Goal: Transaction & Acquisition: Download file/media

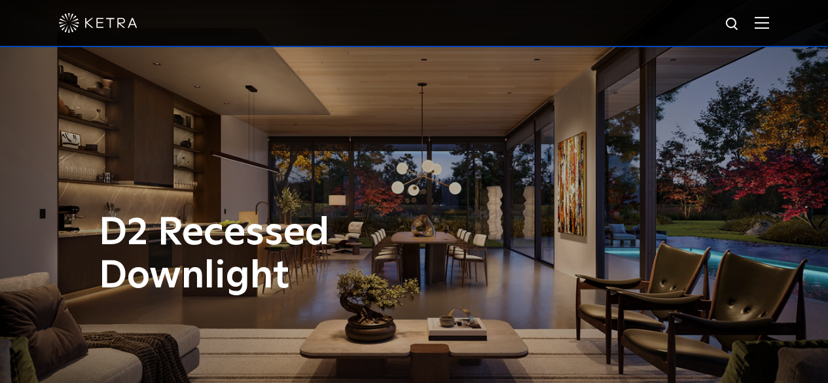
click at [782, 24] on div at bounding box center [414, 23] width 828 height 47
click at [769, 27] on img at bounding box center [761, 22] width 14 height 12
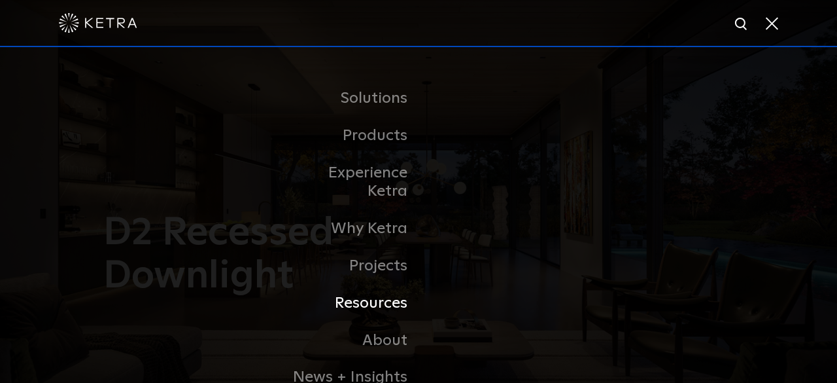
click at [373, 287] on link "Resources" at bounding box center [352, 303] width 134 height 37
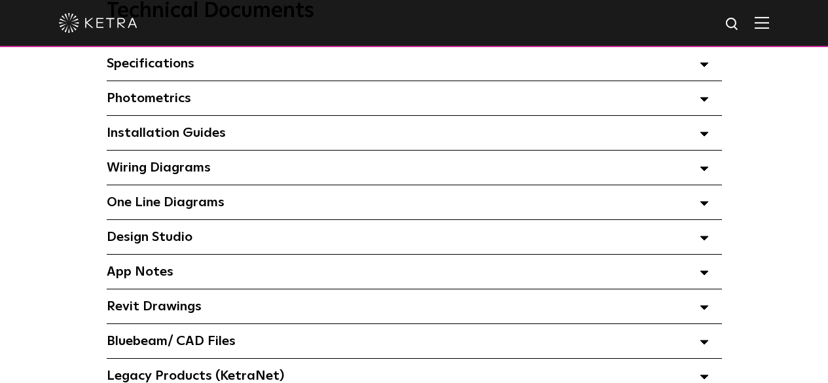
scroll to position [1047, 0]
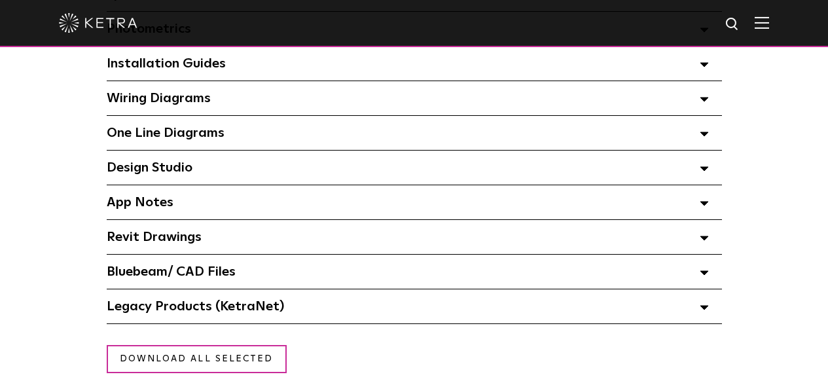
click at [275, 280] on div "Bluebeam/ CAD Files" at bounding box center [414, 272] width 615 height 34
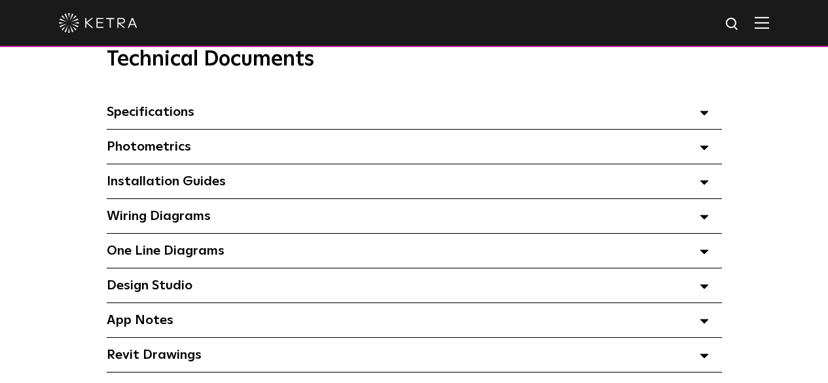
scroll to position [916, 0]
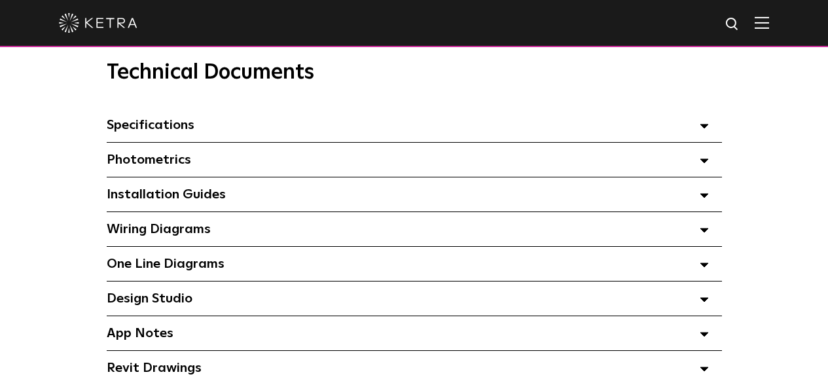
click at [261, 133] on div "Specifications Select checkboxes to use the bulk download option below" at bounding box center [414, 125] width 615 height 34
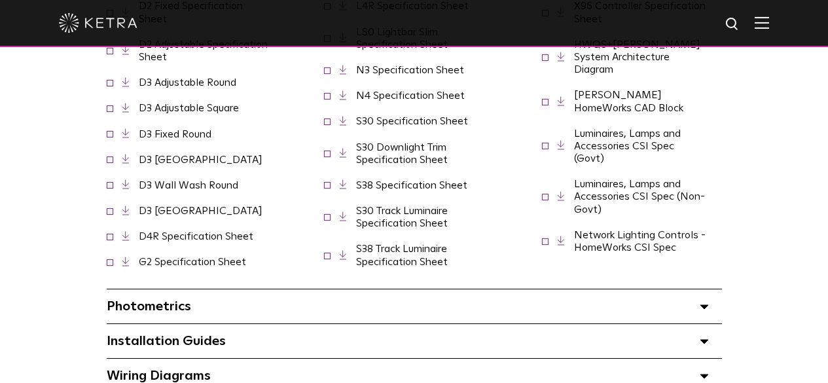
scroll to position [1112, 0]
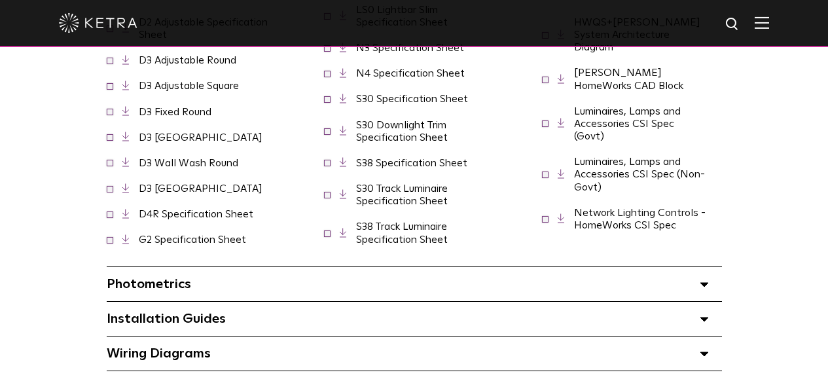
click at [345, 274] on div "Photometrics Select checkboxes to use the bulk download option below" at bounding box center [414, 284] width 615 height 34
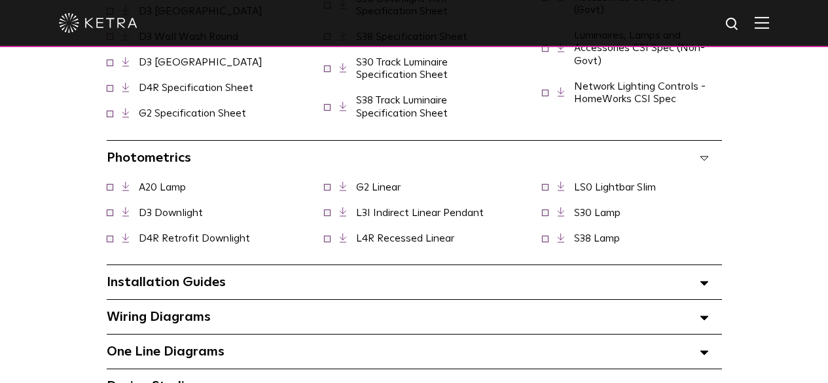
scroll to position [1243, 0]
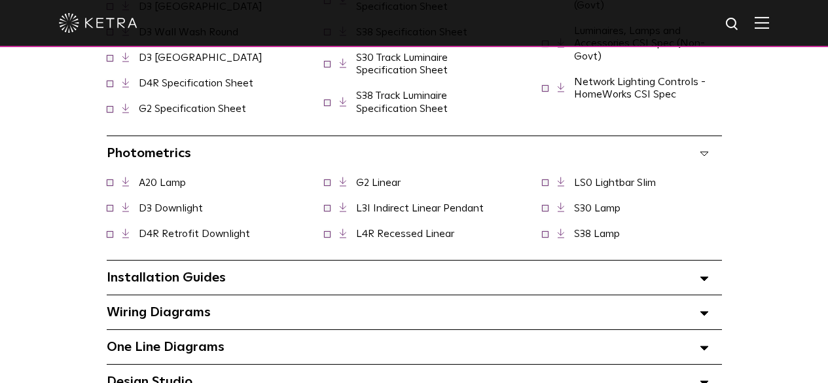
click at [347, 264] on div "Installation Guides Select checkboxes to use the bulk download option below" at bounding box center [414, 277] width 615 height 34
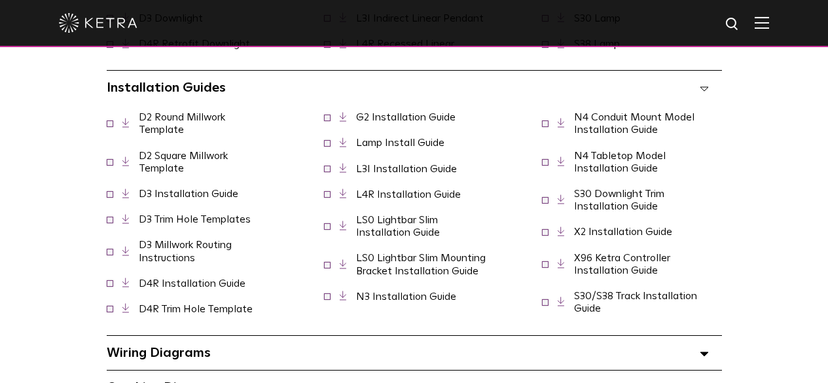
scroll to position [1505, 0]
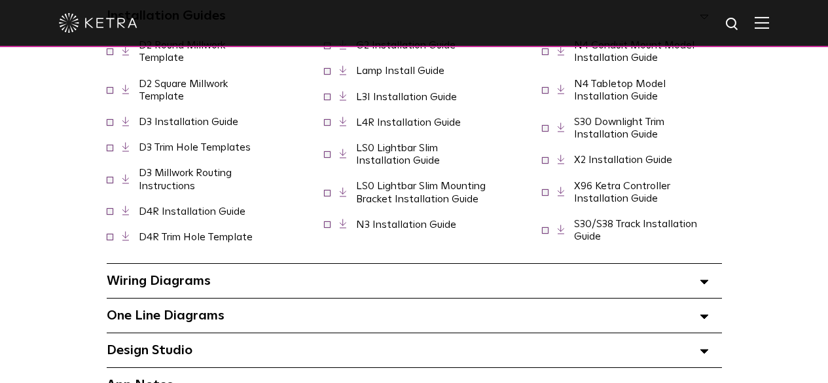
click at [382, 270] on div "Wiring Diagrams Select checkboxes to use the bulk download option below" at bounding box center [414, 281] width 615 height 34
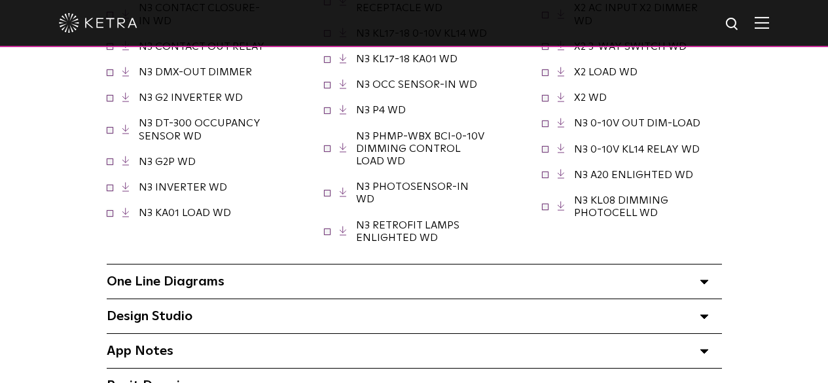
scroll to position [1963, 0]
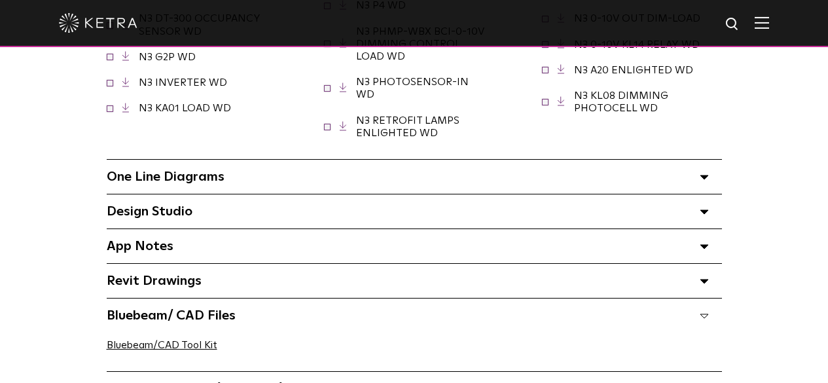
click at [253, 264] on div "Revit Drawings Select checkboxes to use the bulk download option below" at bounding box center [414, 281] width 615 height 34
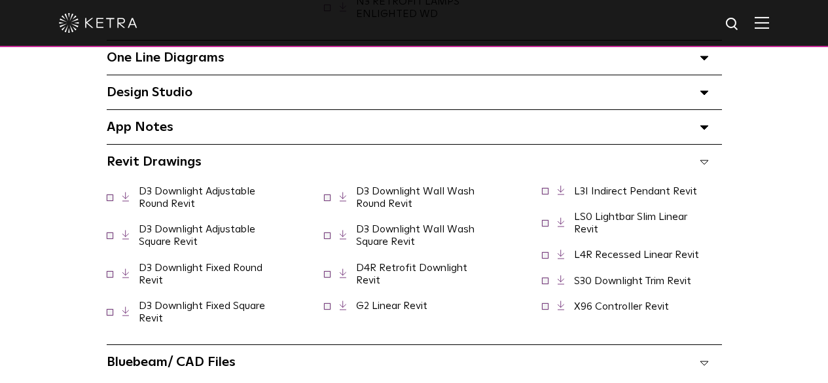
scroll to position [2094, 0]
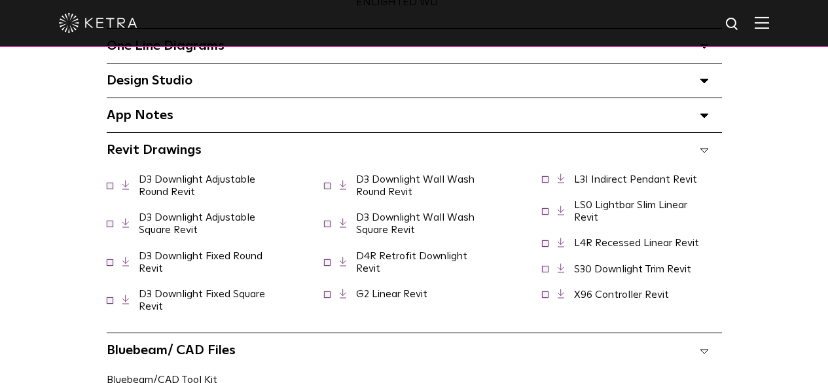
click at [189, 212] on link "D3 Downlight Adjustable Square Revit" at bounding box center [197, 223] width 116 height 23
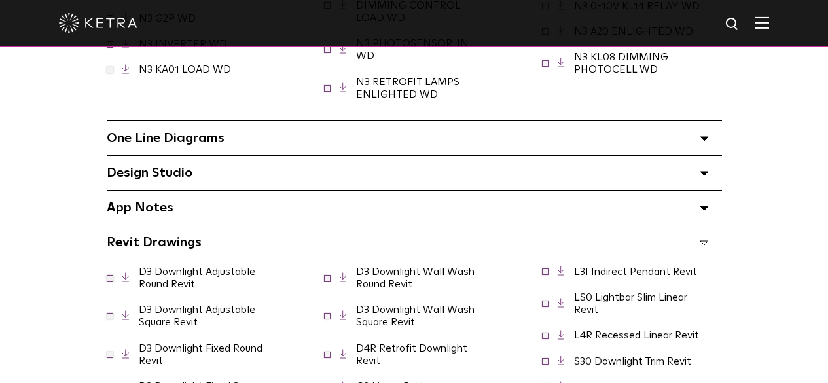
scroll to position [1963, 0]
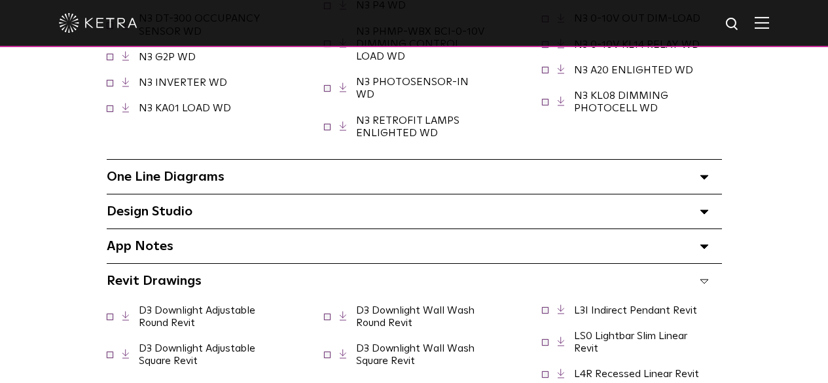
click at [413, 305] on link "D3 Downlight Wall Wash Round Revit" at bounding box center [415, 316] width 118 height 23
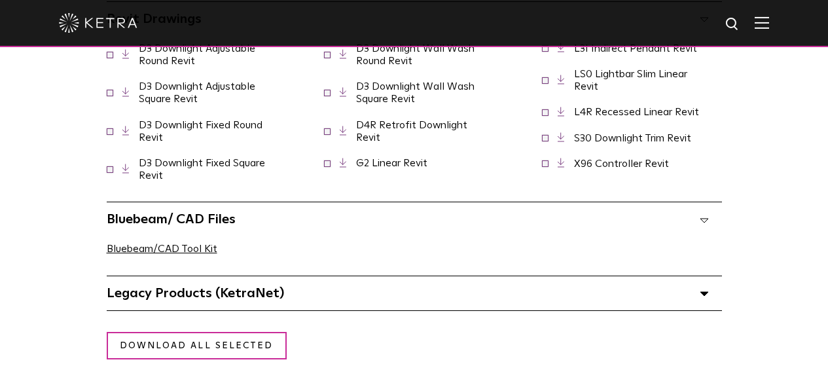
scroll to position [2290, 0]
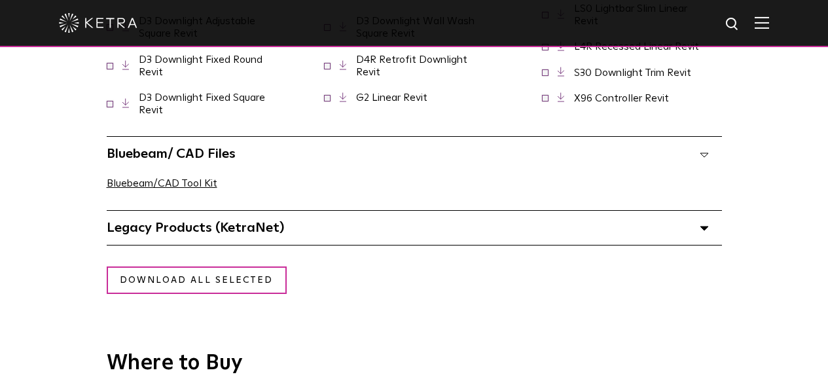
click at [709, 152] on icon at bounding box center [703, 154] width 9 height 5
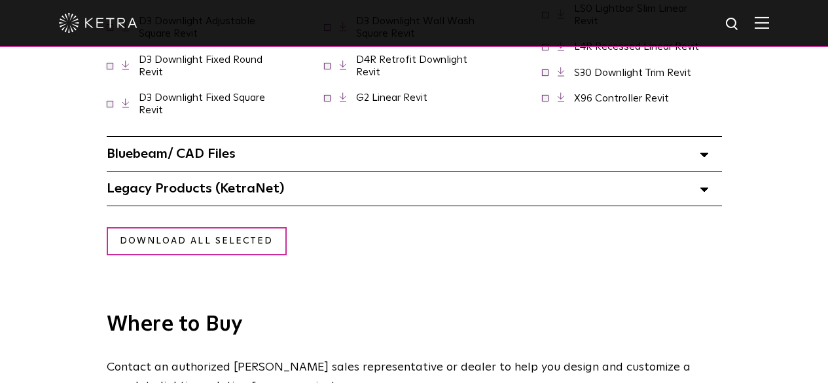
click at [709, 152] on icon at bounding box center [703, 154] width 9 height 5
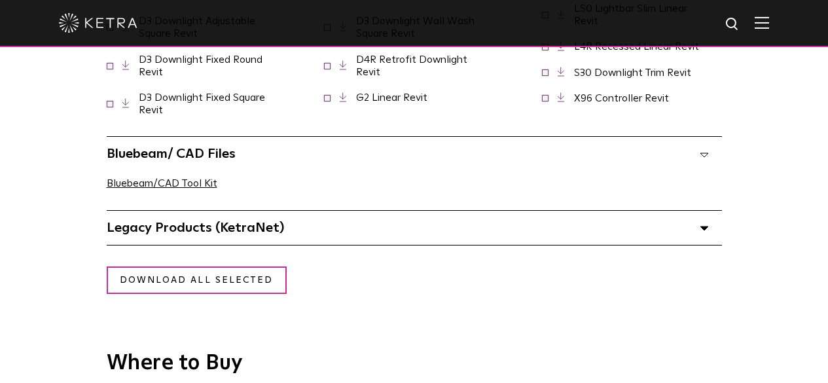
click at [708, 226] on polygon at bounding box center [704, 228] width 8 height 4
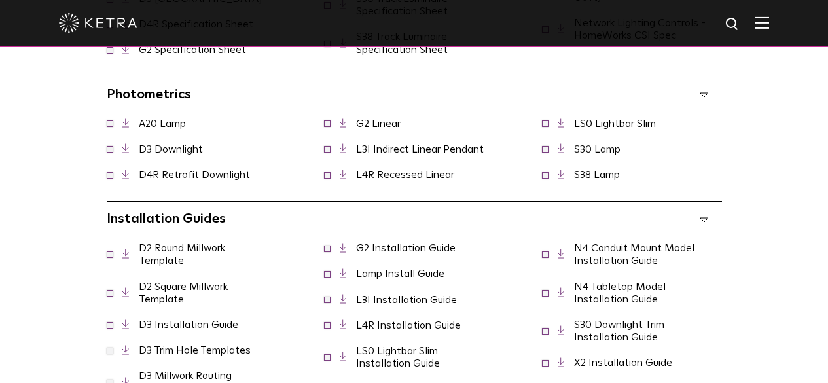
scroll to position [1308, 0]
